Goal: Check status: Check status

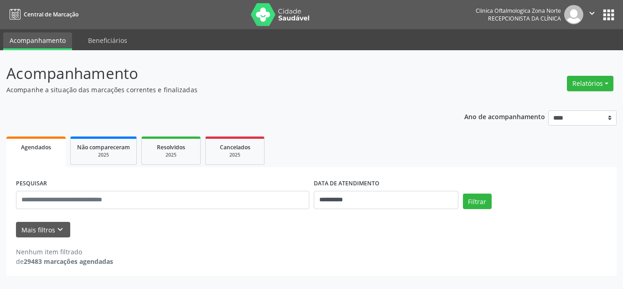
click at [361, 182] on label "DATA DE ATENDIMENTO" at bounding box center [347, 184] width 66 height 14
click at [361, 201] on input "**********" at bounding box center [386, 200] width 145 height 18
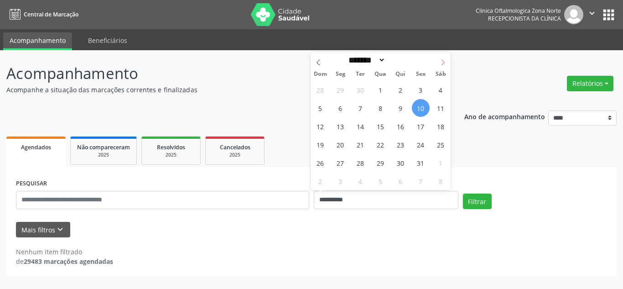
click at [449, 61] on span at bounding box center [443, 60] width 16 height 16
select select "**"
click at [437, 85] on span "1" at bounding box center [441, 90] width 18 height 18
type input "**********"
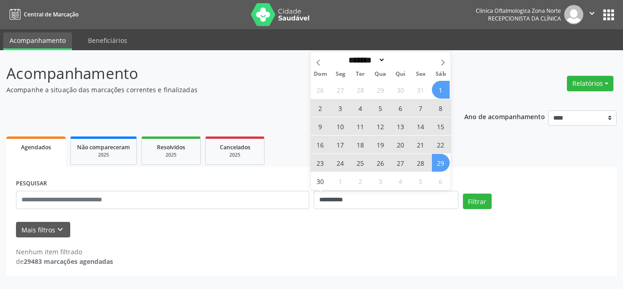
click at [441, 169] on span "29" at bounding box center [441, 163] width 18 height 18
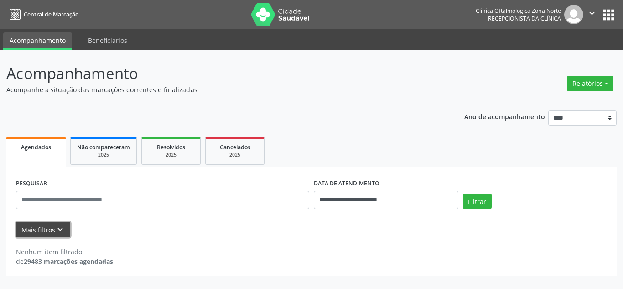
click at [40, 231] on button "Mais filtros keyboard_arrow_down" at bounding box center [43, 230] width 54 height 16
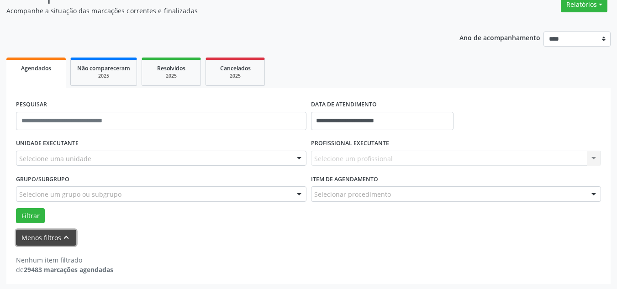
scroll to position [79, 0]
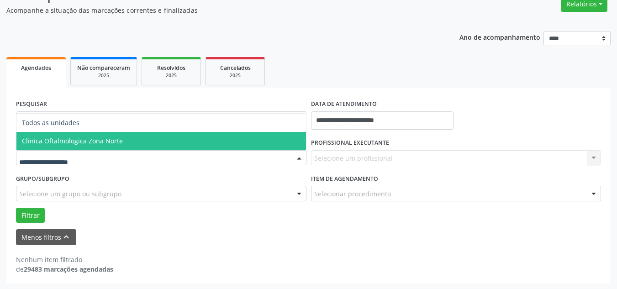
drag, startPoint x: 120, startPoint y: 145, endPoint x: 263, endPoint y: 143, distance: 143.8
click at [123, 145] on span "Clinica Oftalmologica Zona Norte" at bounding box center [160, 141] width 289 height 18
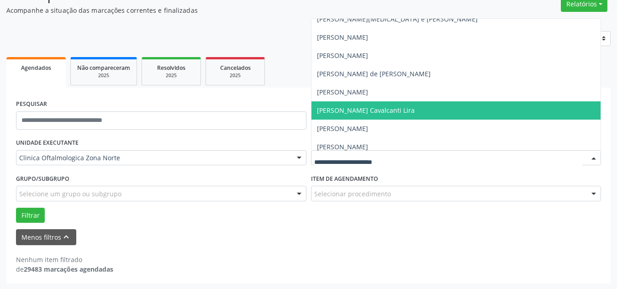
scroll to position [46, 0]
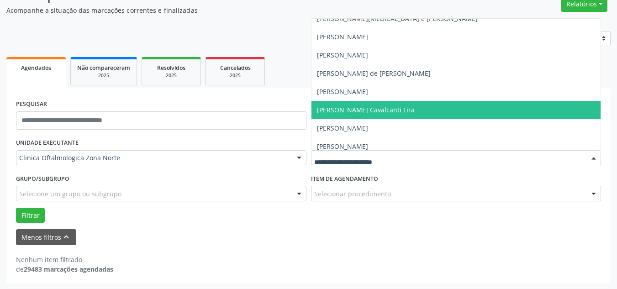
drag, startPoint x: 362, startPoint y: 110, endPoint x: 328, endPoint y: 115, distance: 34.2
click at [362, 109] on span "[PERSON_NAME] Cavalcanti Lira" at bounding box center [366, 109] width 98 height 9
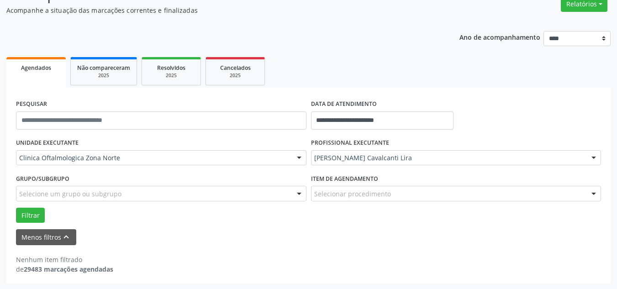
click at [72, 199] on div "Selecione um grupo ou subgrupo" at bounding box center [161, 194] width 290 height 16
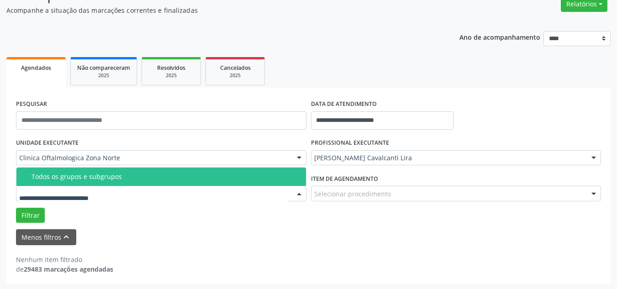
drag, startPoint x: 68, startPoint y: 178, endPoint x: 32, endPoint y: 211, distance: 49.1
click at [68, 179] on div "Todos os grupos e subgrupos" at bounding box center [165, 176] width 269 height 7
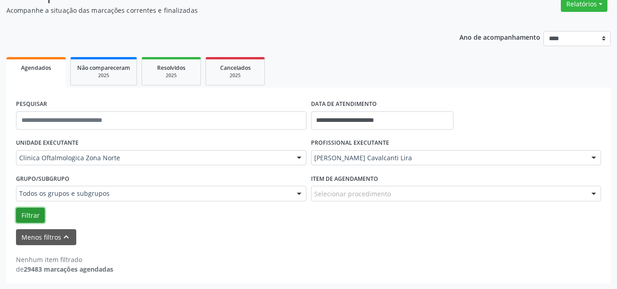
click at [26, 217] on button "Filtrar" at bounding box center [30, 216] width 29 height 16
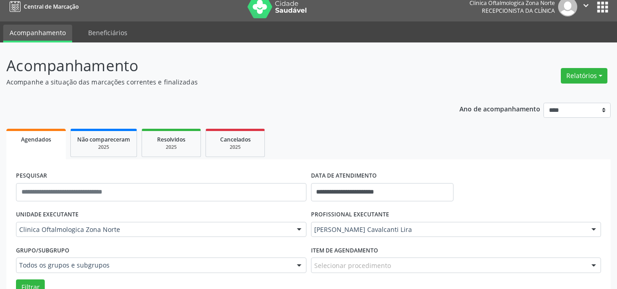
scroll to position [0, 0]
